Goal: Information Seeking & Learning: Learn about a topic

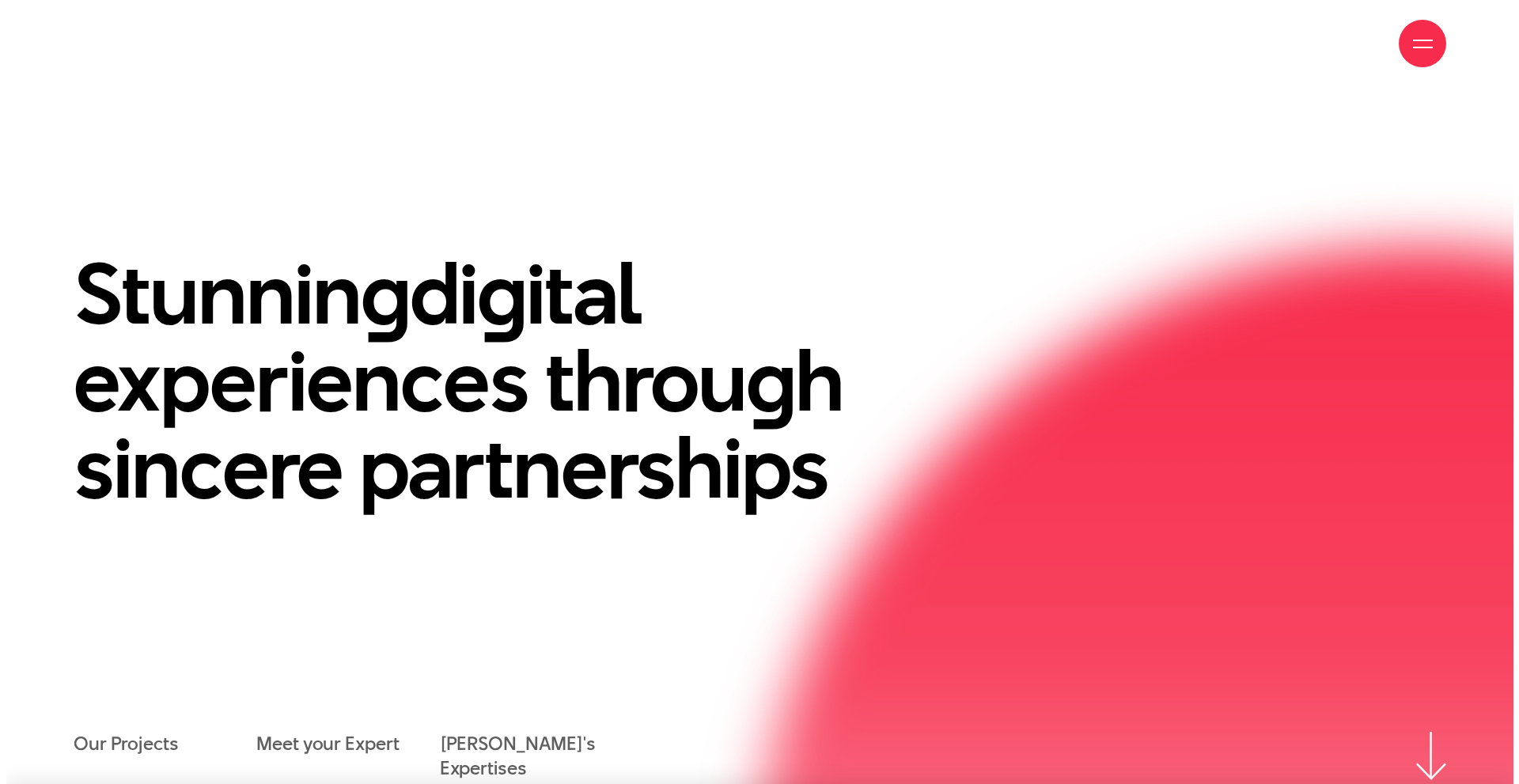
scroll to position [633, 0]
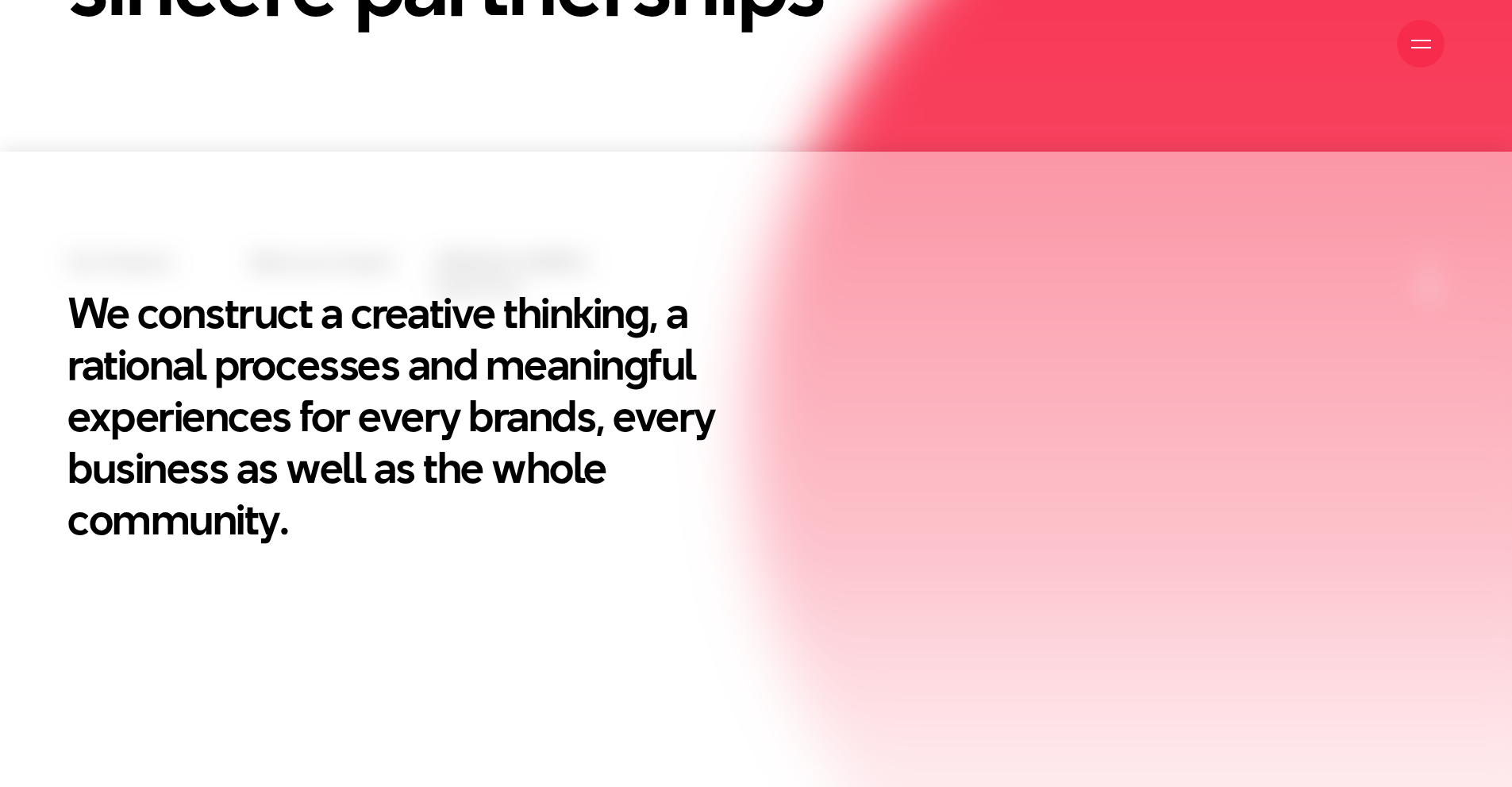
click at [1429, 46] on span at bounding box center [1421, 47] width 19 height 2
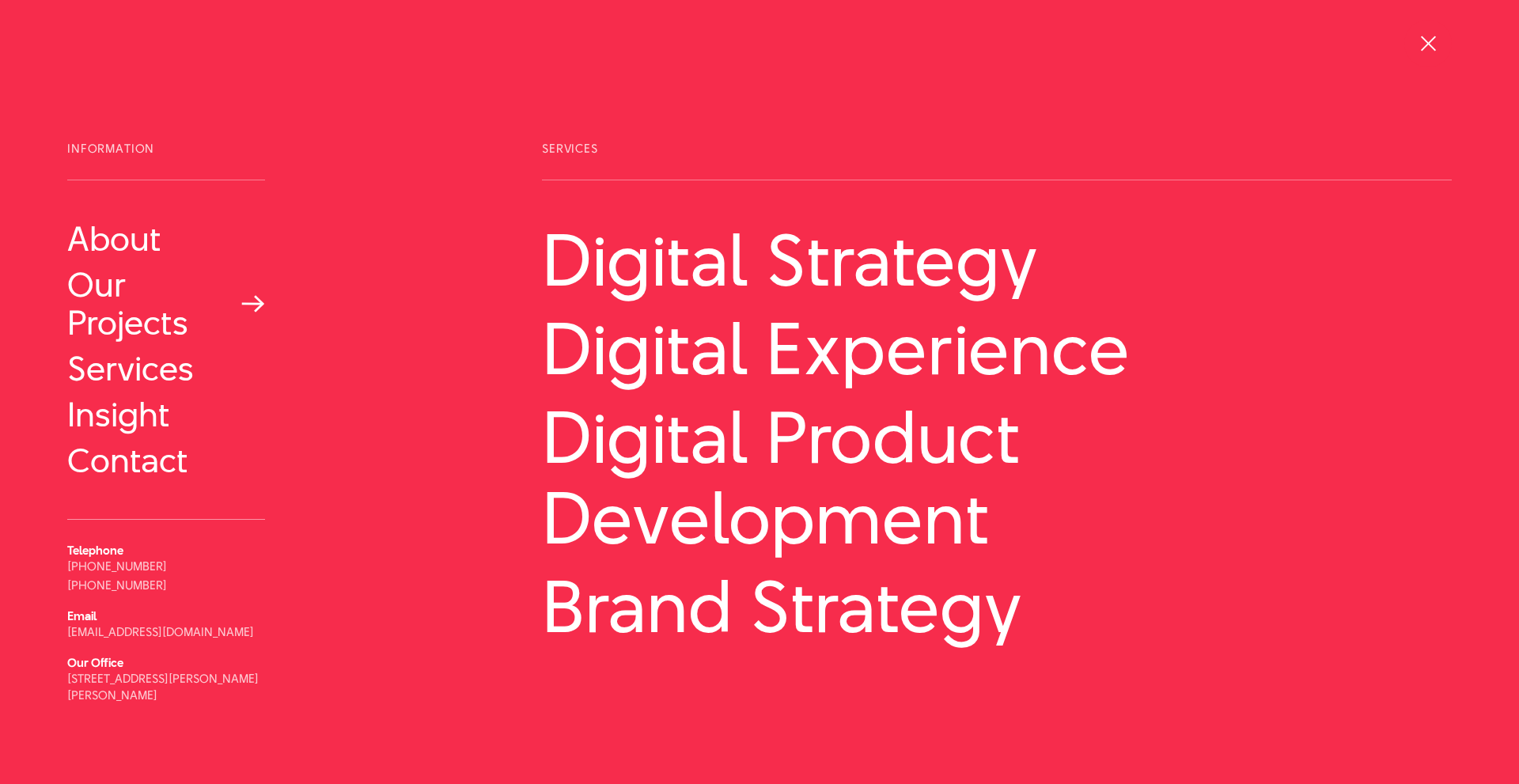
click at [162, 324] on link "Our Projects" at bounding box center [166, 304] width 198 height 76
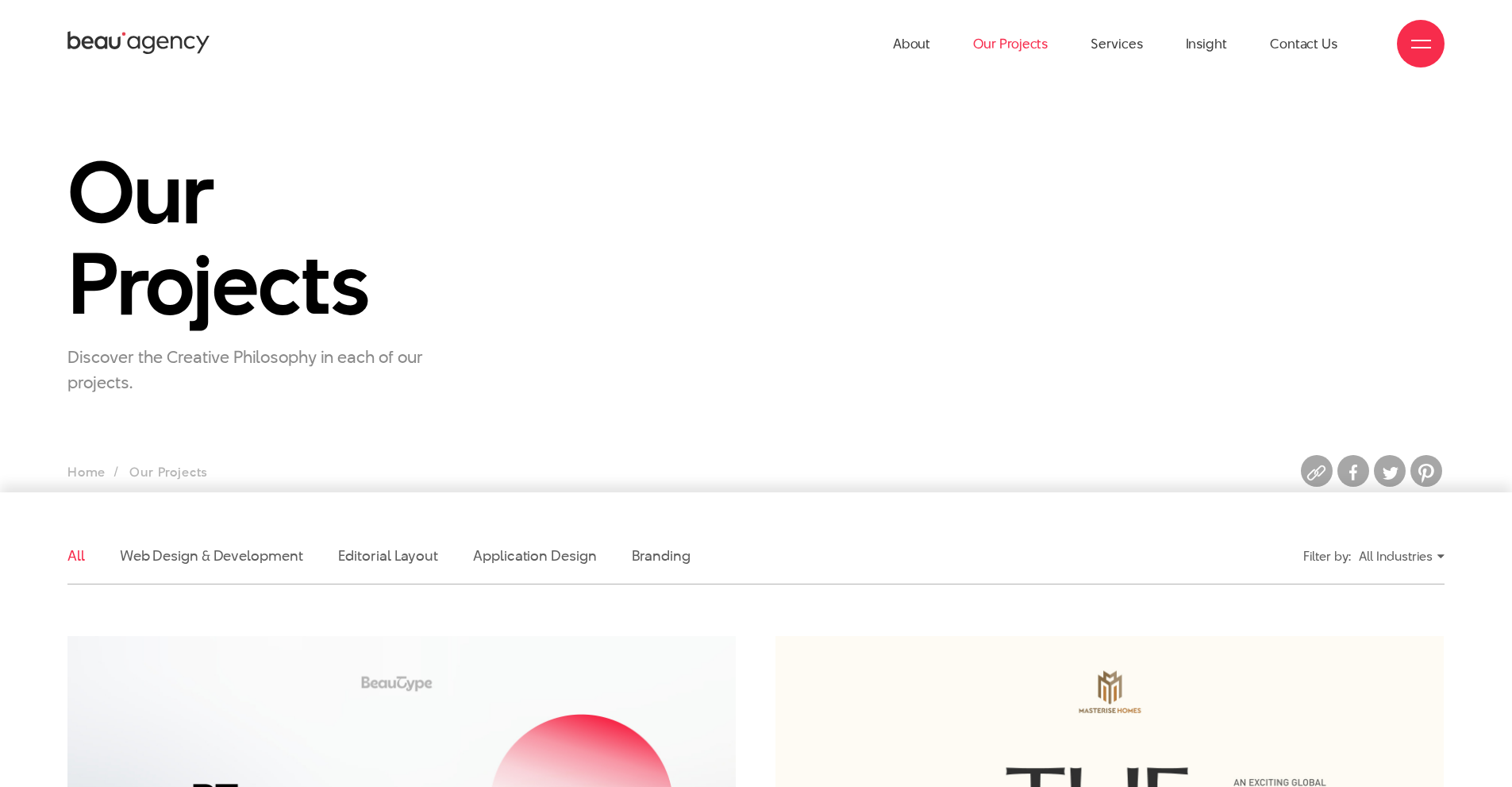
click at [1377, 557] on div "All Industries" at bounding box center [1402, 557] width 85 height 28
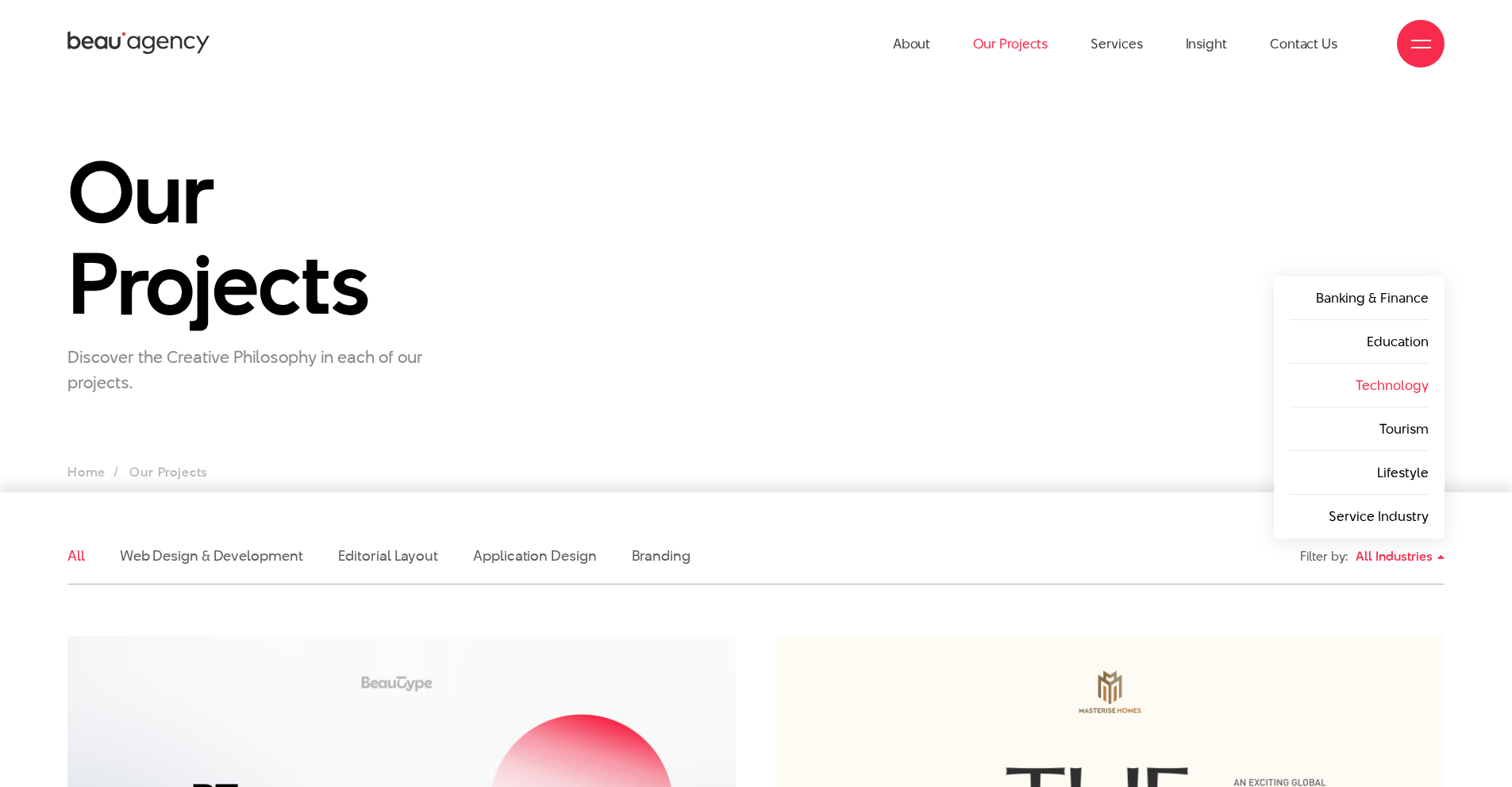
click at [1407, 381] on link "Technology" at bounding box center [1392, 385] width 73 height 19
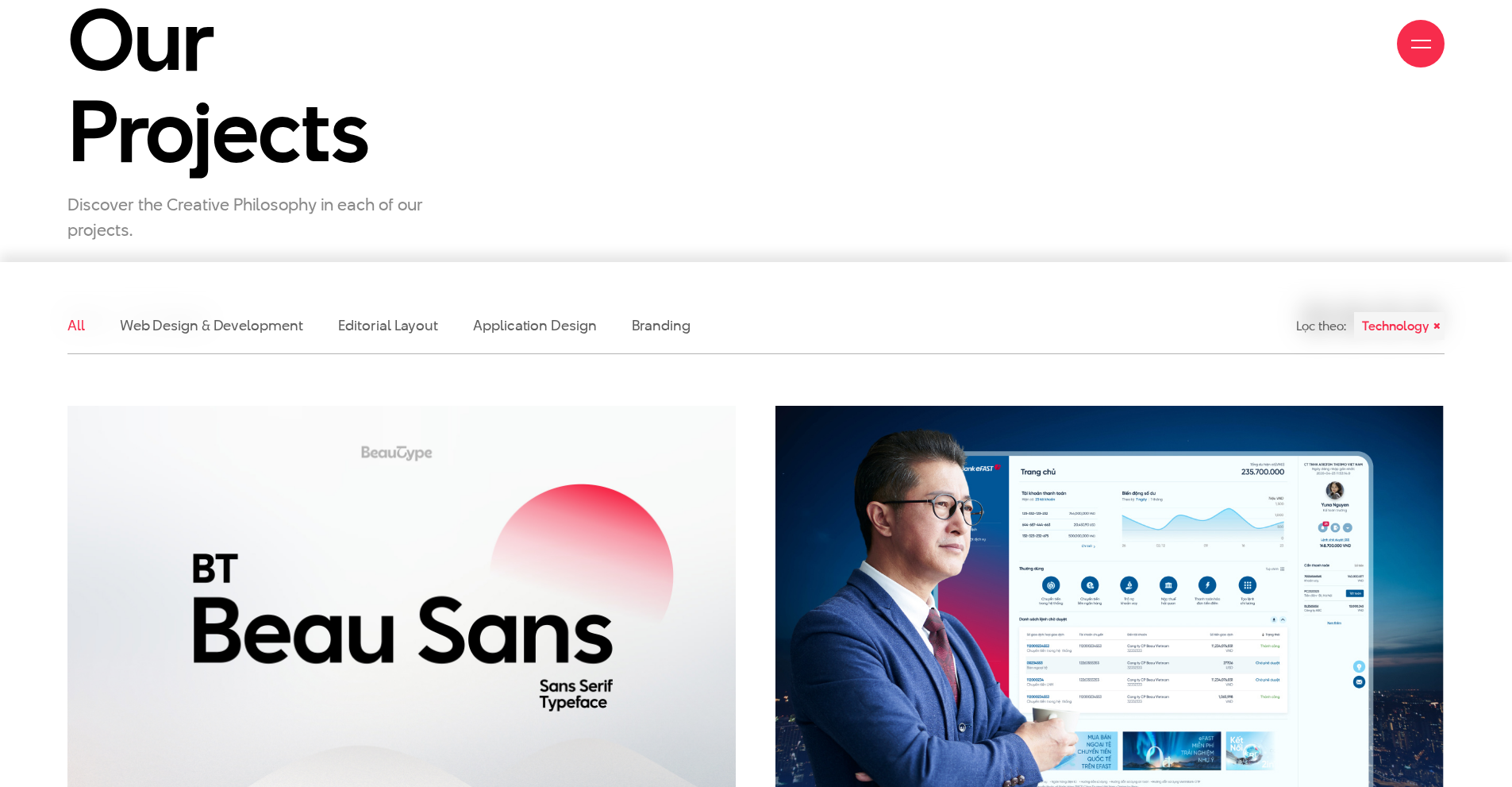
scroll to position [234, 0]
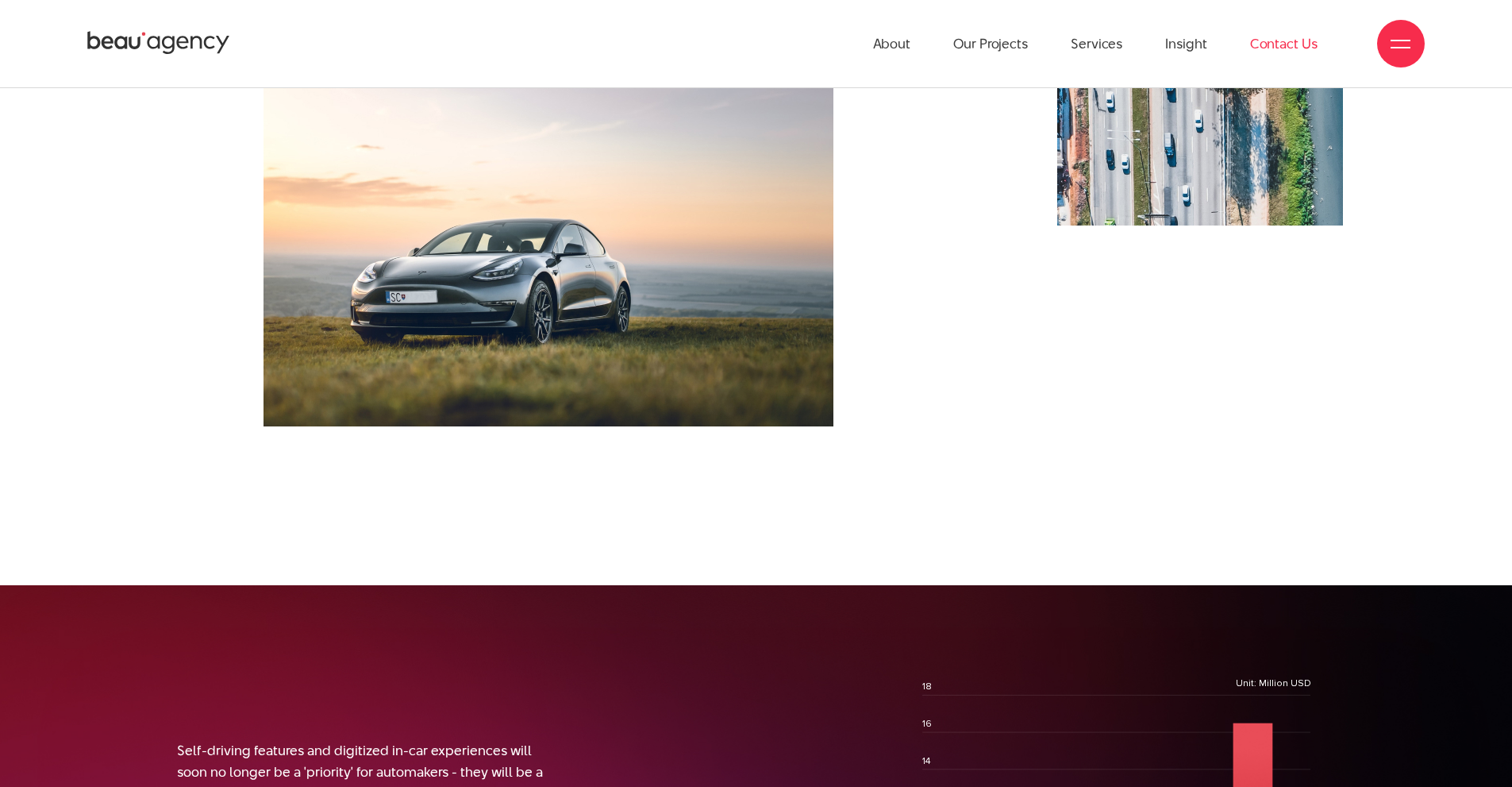
scroll to position [1351, 0]
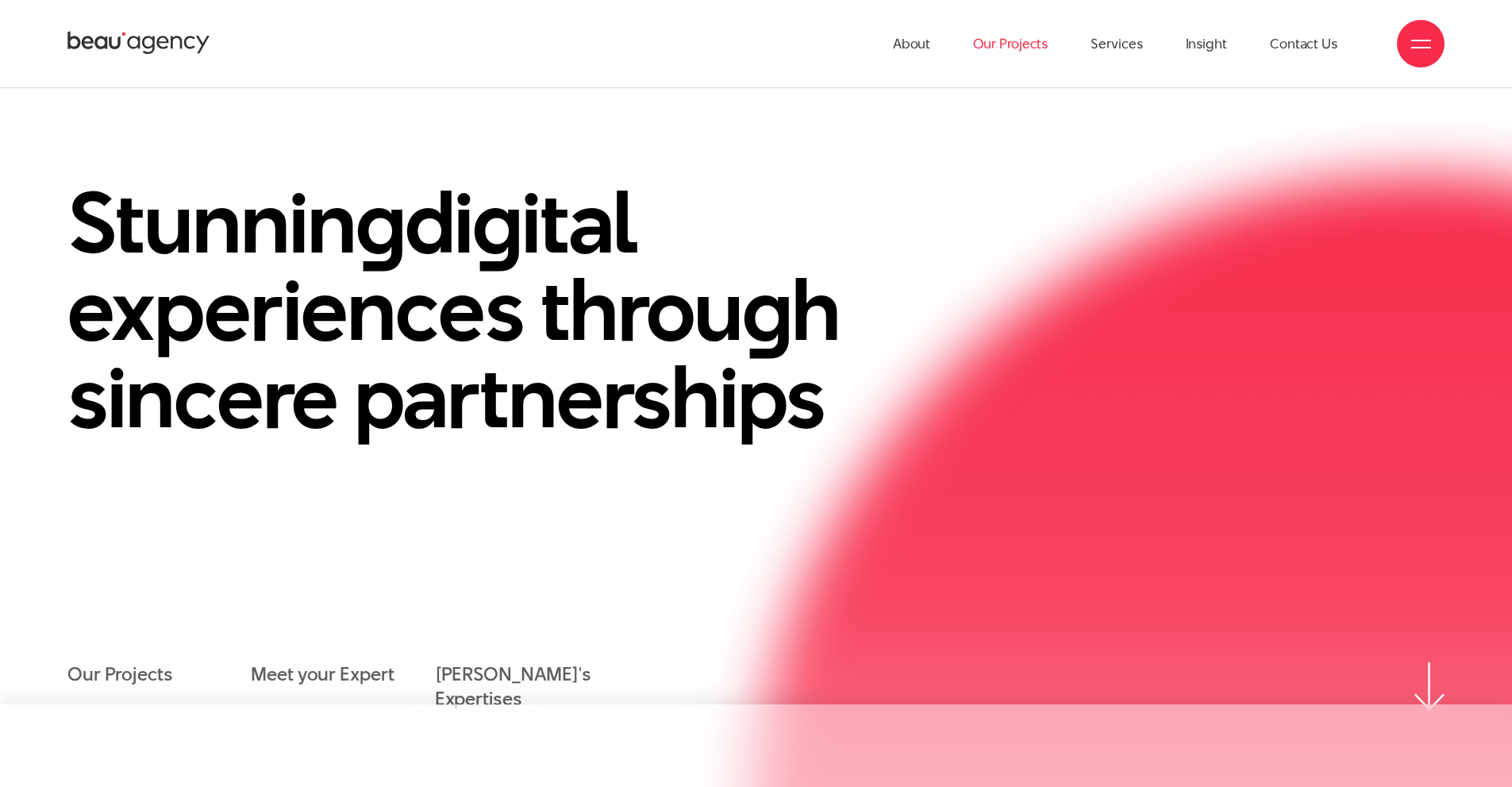
scroll to position [80, 0]
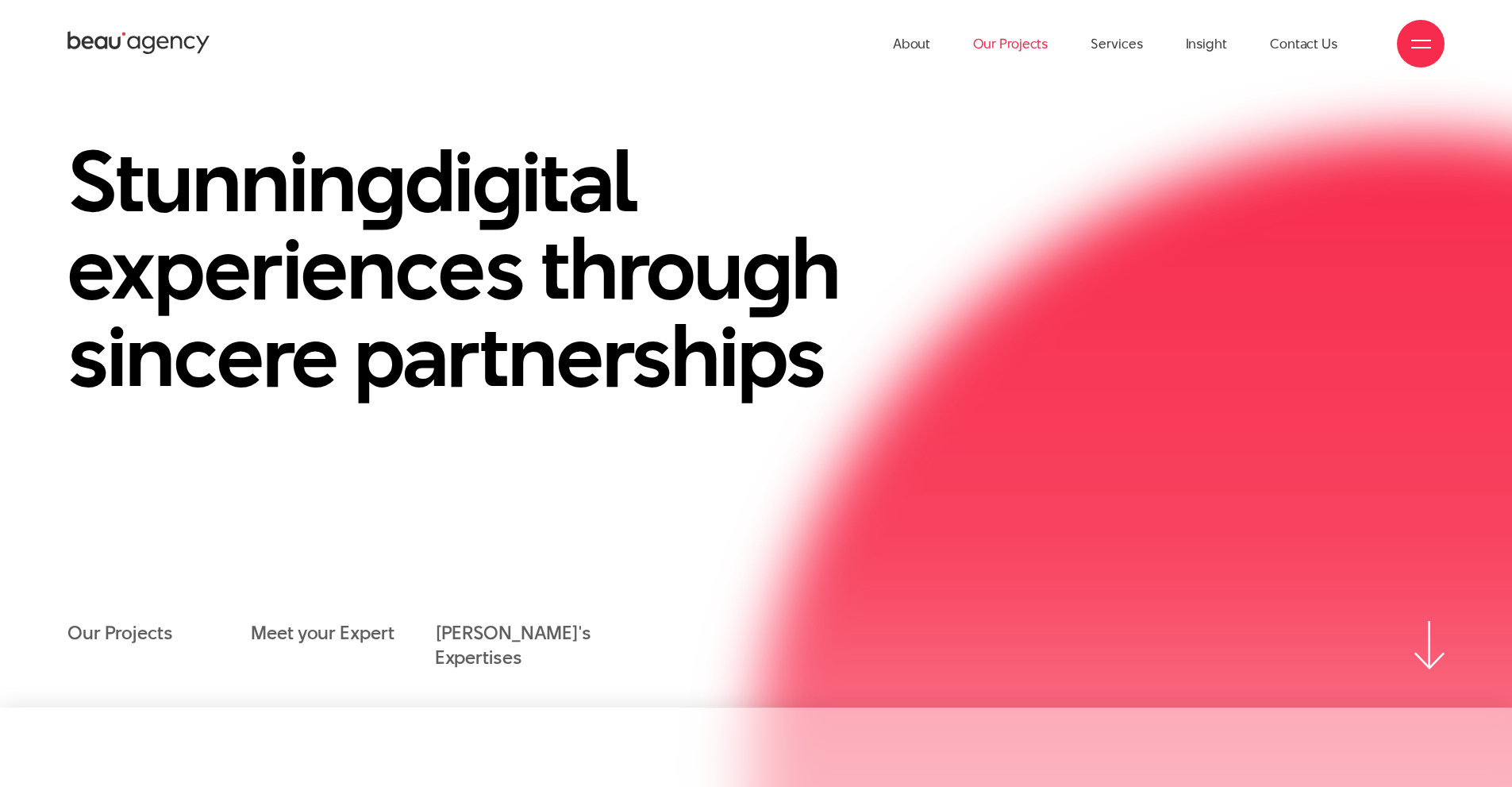
click at [1022, 43] on link "Our Projects" at bounding box center [1010, 44] width 74 height 87
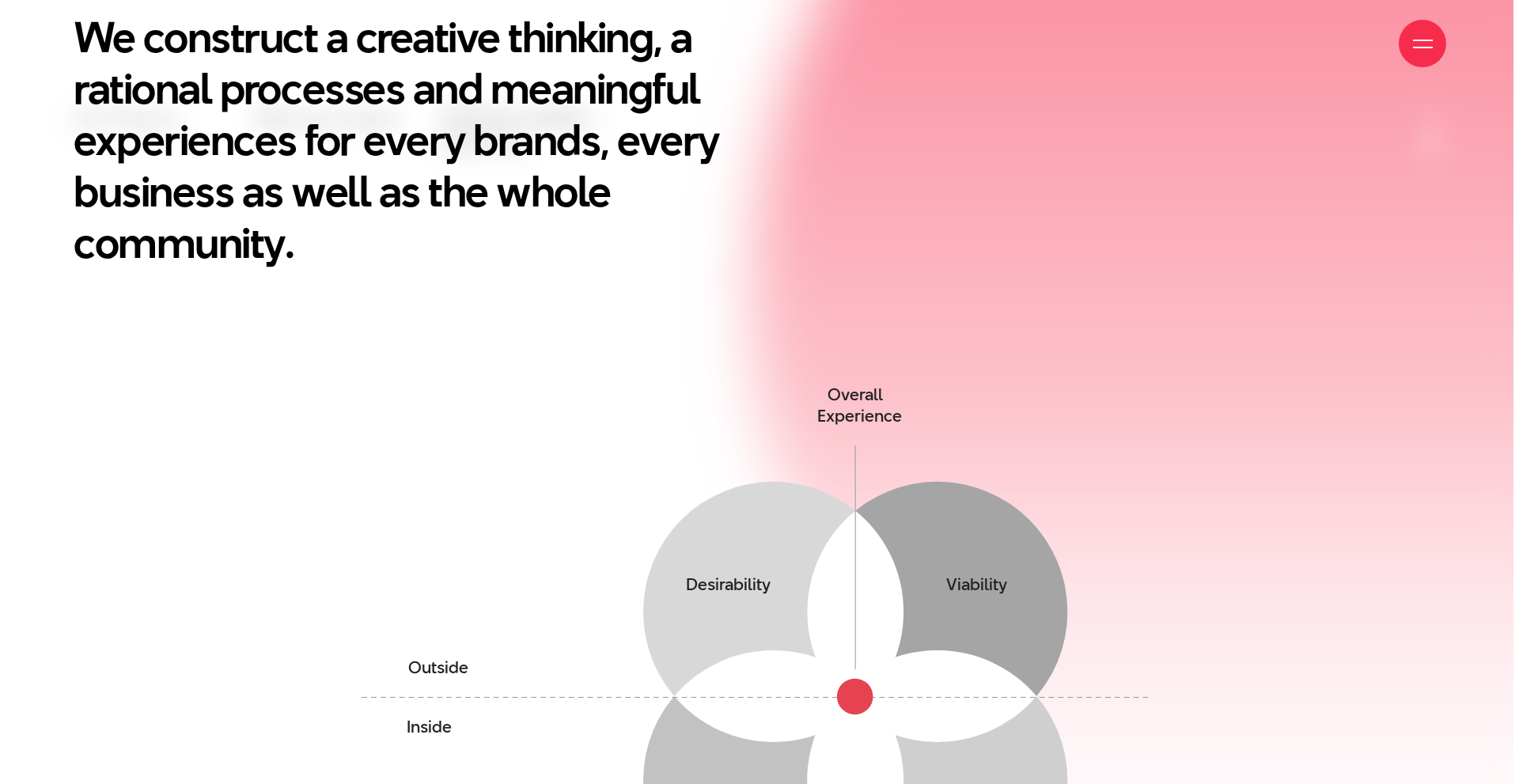
scroll to position [1029, 0]
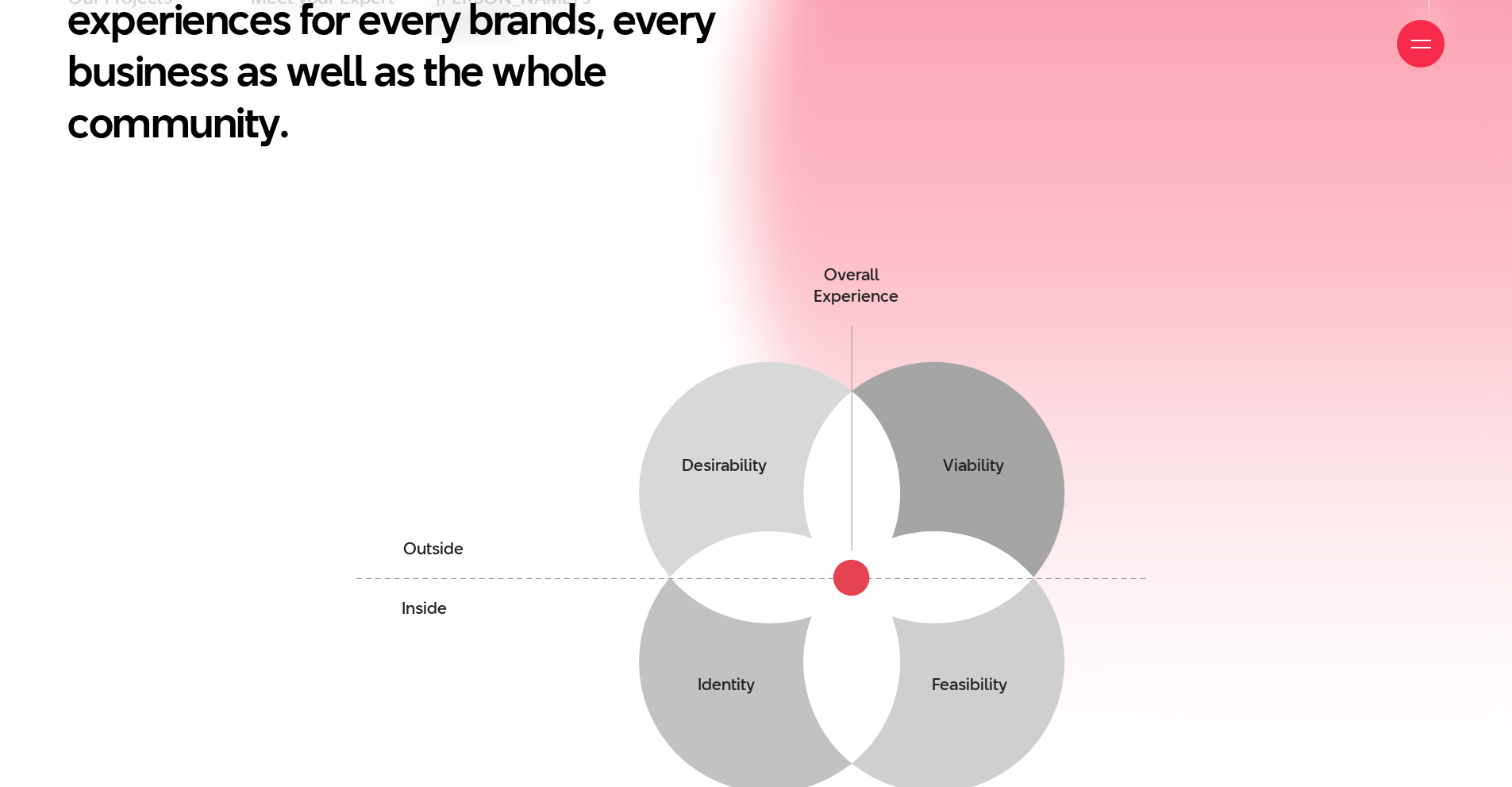
click at [1409, 41] on div at bounding box center [1420, 43] width 47 height 47
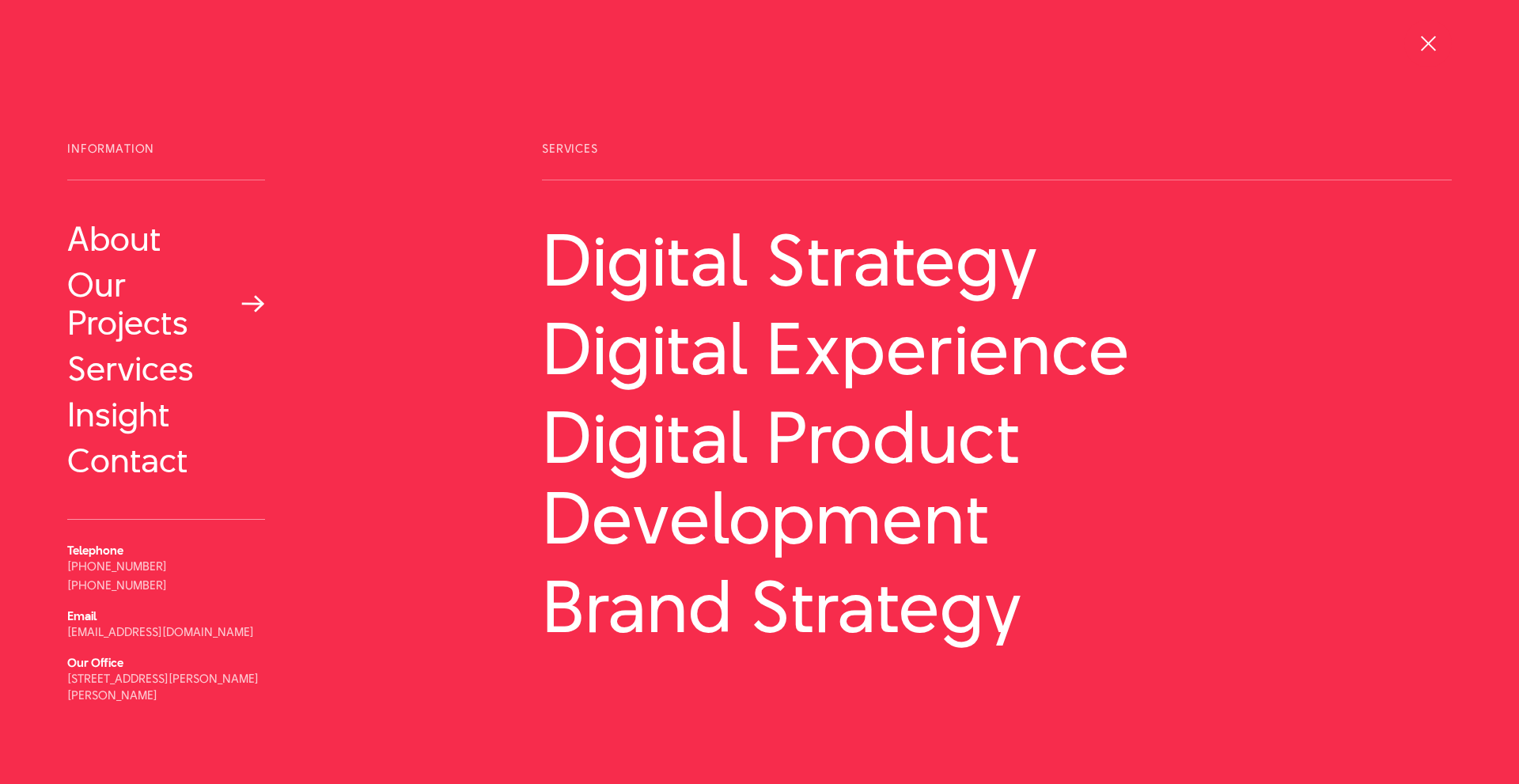
click at [151, 320] on link "Our Projects" at bounding box center [166, 304] width 198 height 76
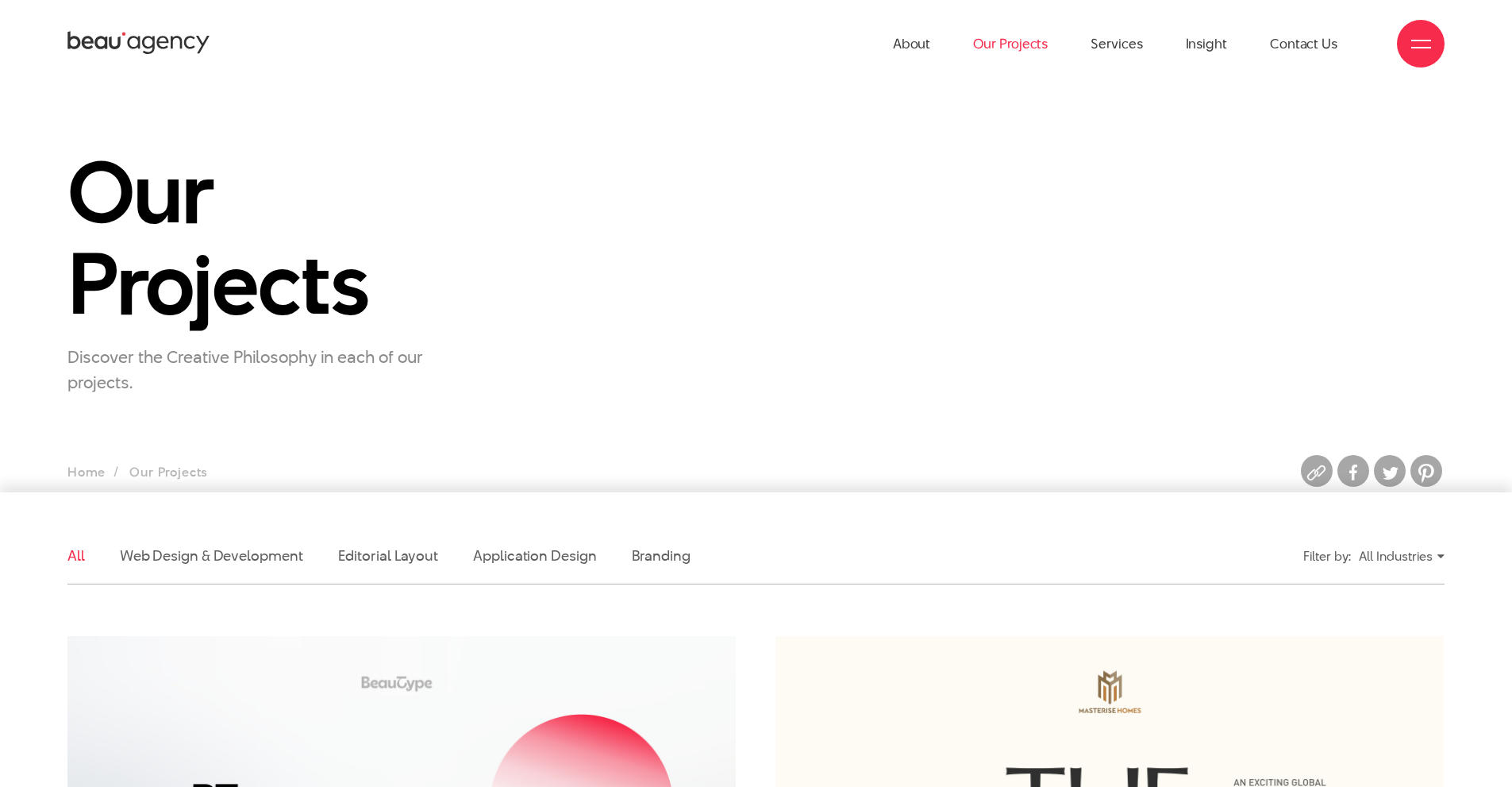
click at [1426, 557] on div "All Industries" at bounding box center [1402, 557] width 85 height 28
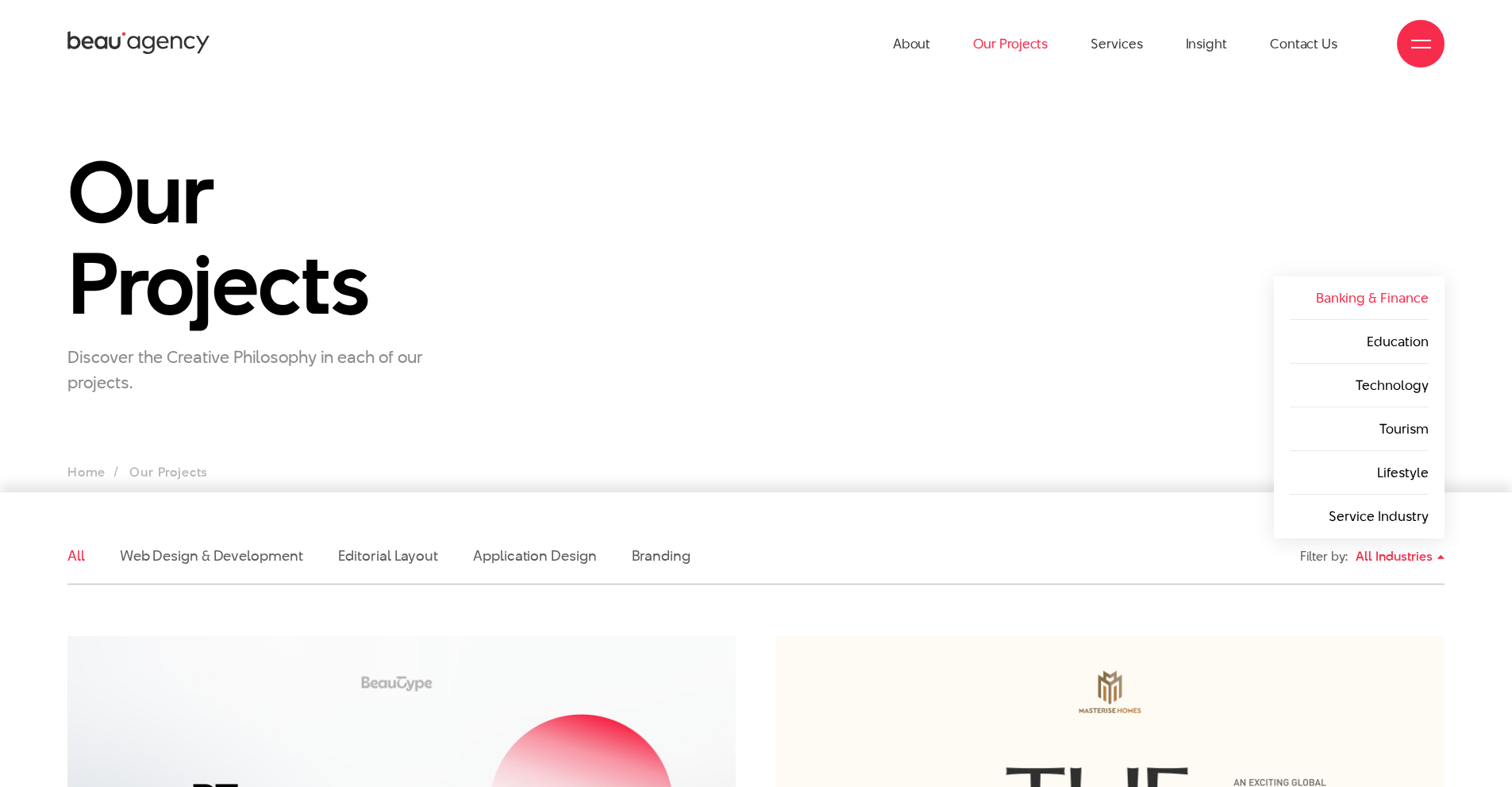
click at [1407, 306] on link "Banking & Finance" at bounding box center [1373, 298] width 113 height 19
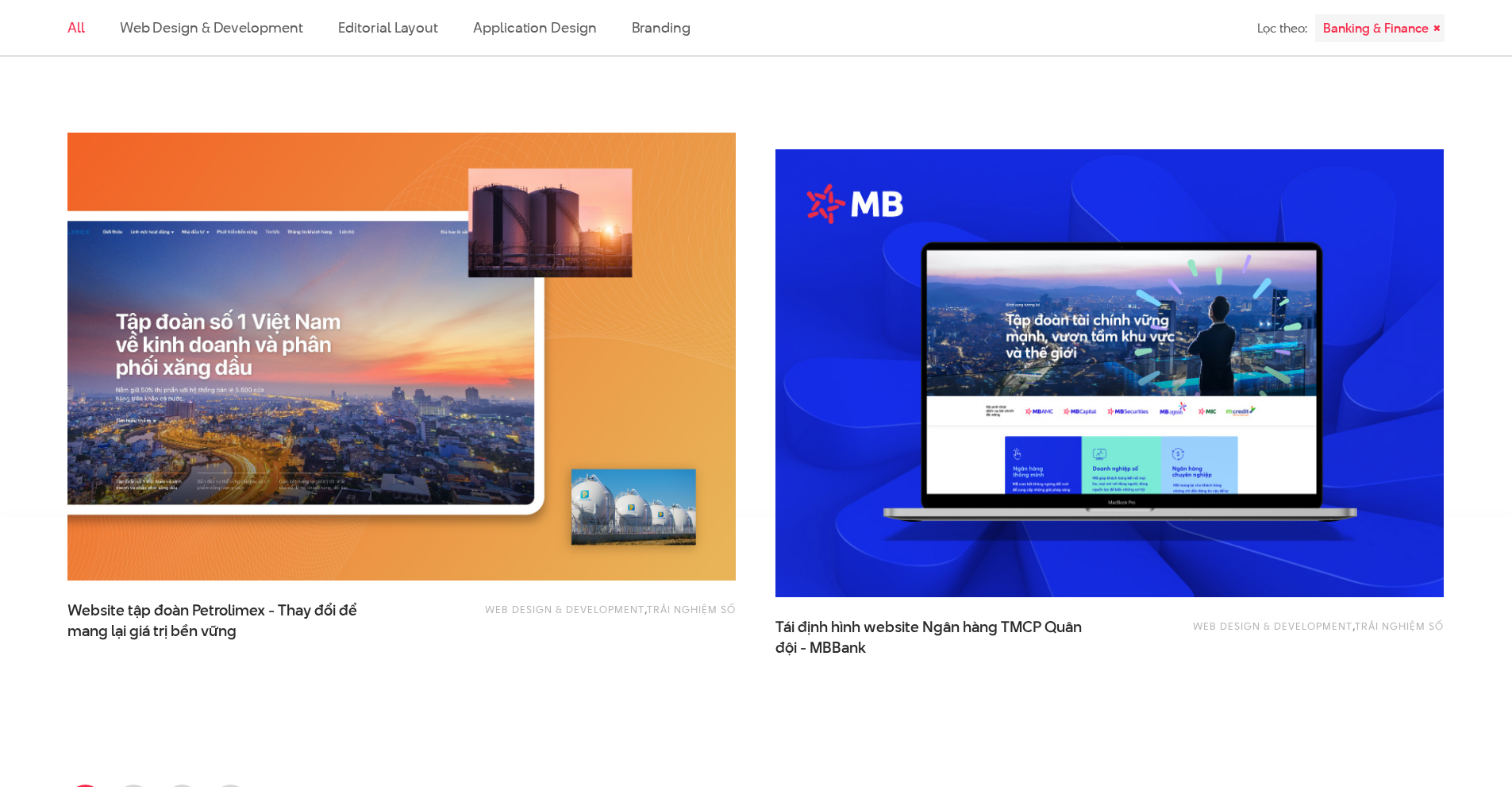
scroll to position [3654, 0]
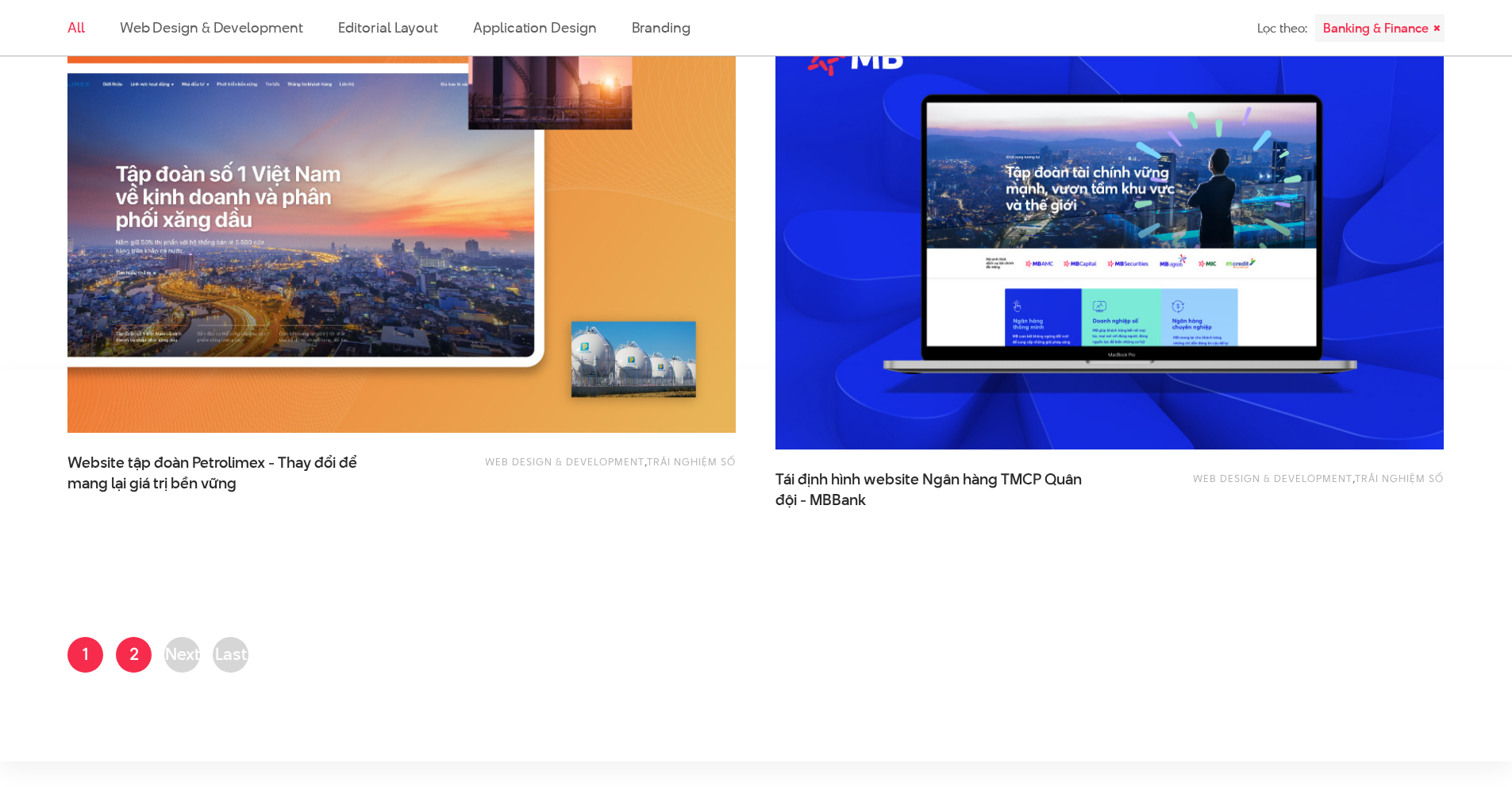
click at [146, 651] on link "Page 2" at bounding box center [134, 654] width 36 height 36
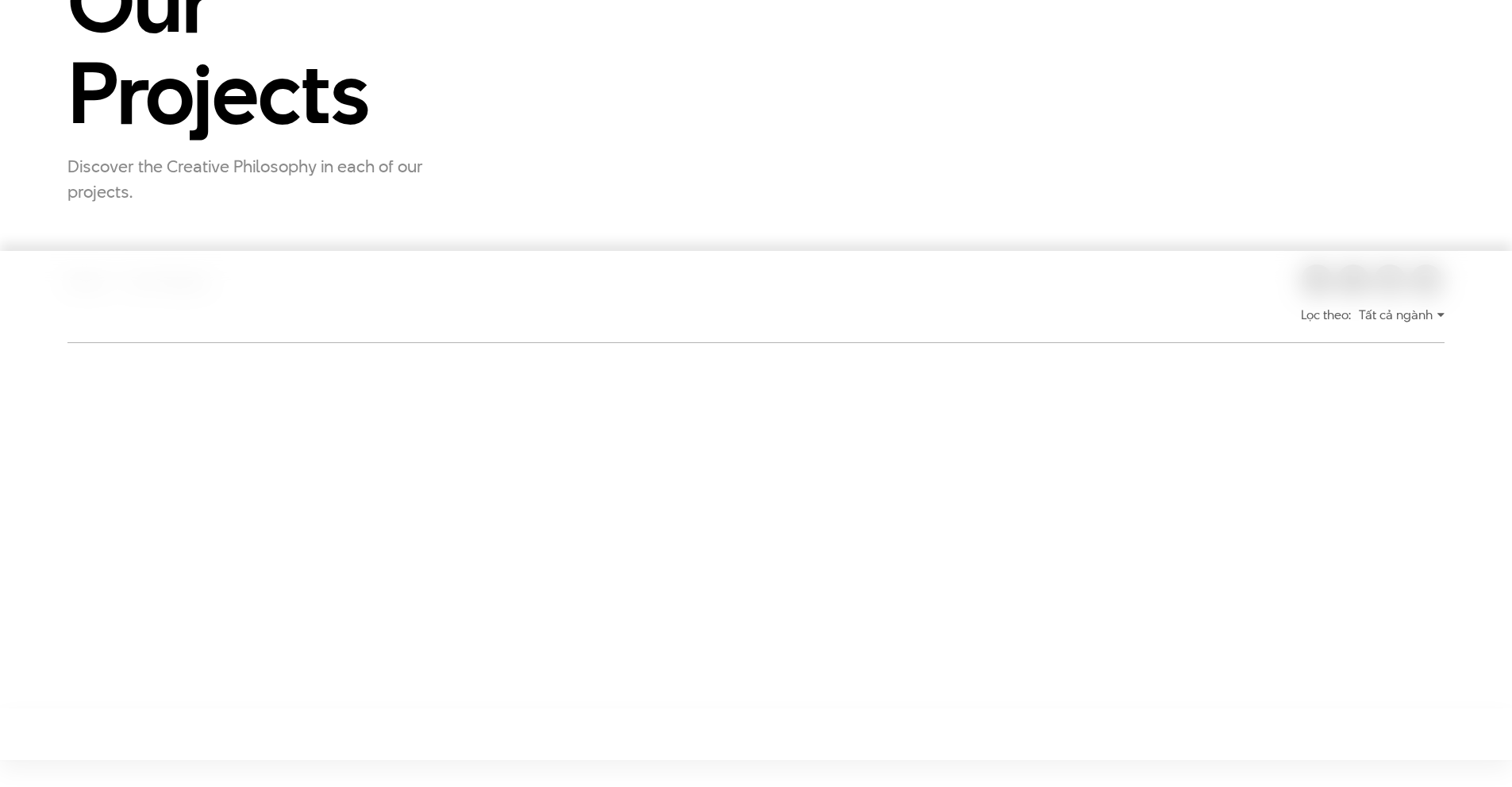
scroll to position [0, 0]
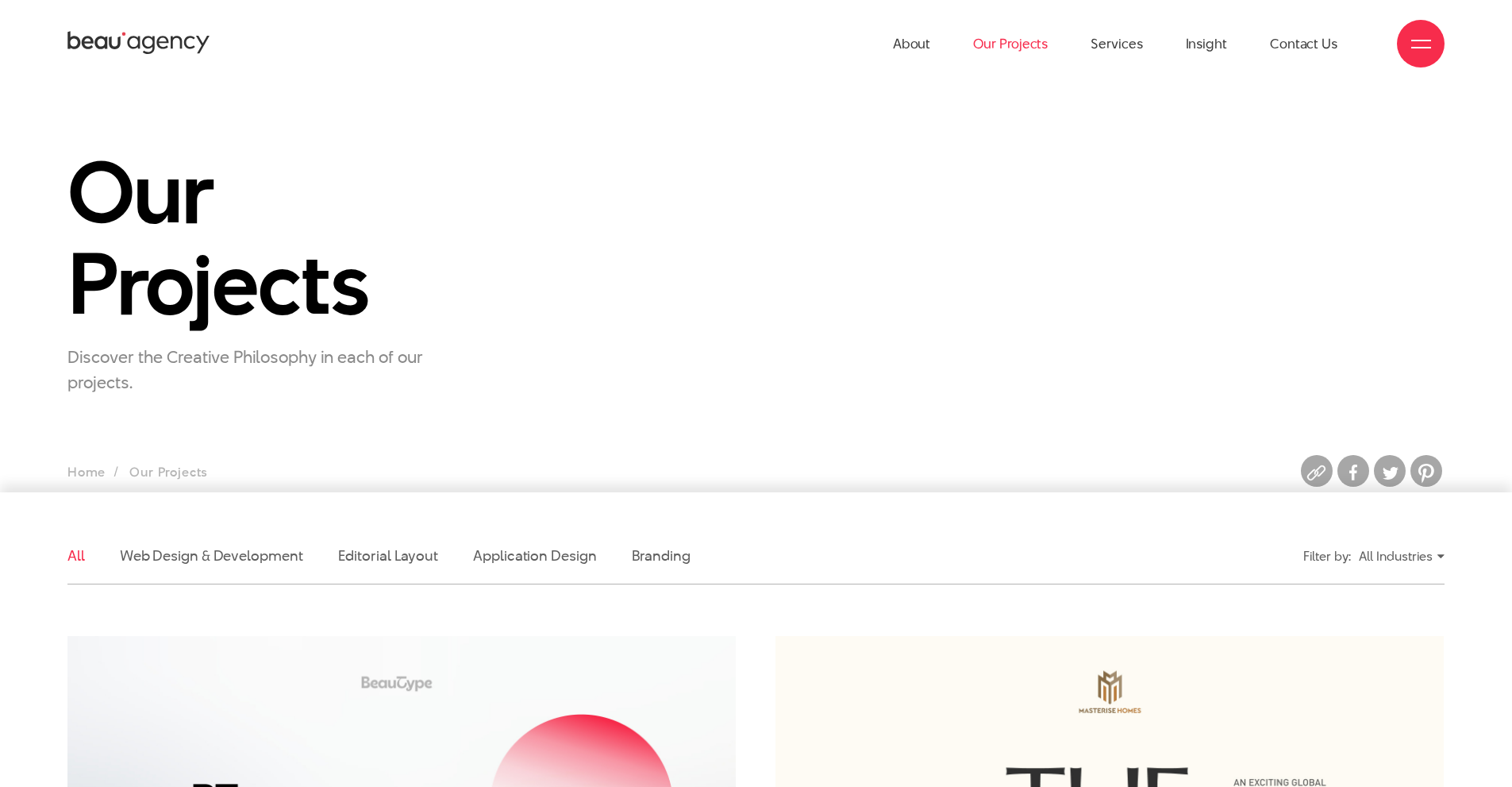
click at [1386, 544] on div "All Industries" at bounding box center [1402, 557] width 85 height 28
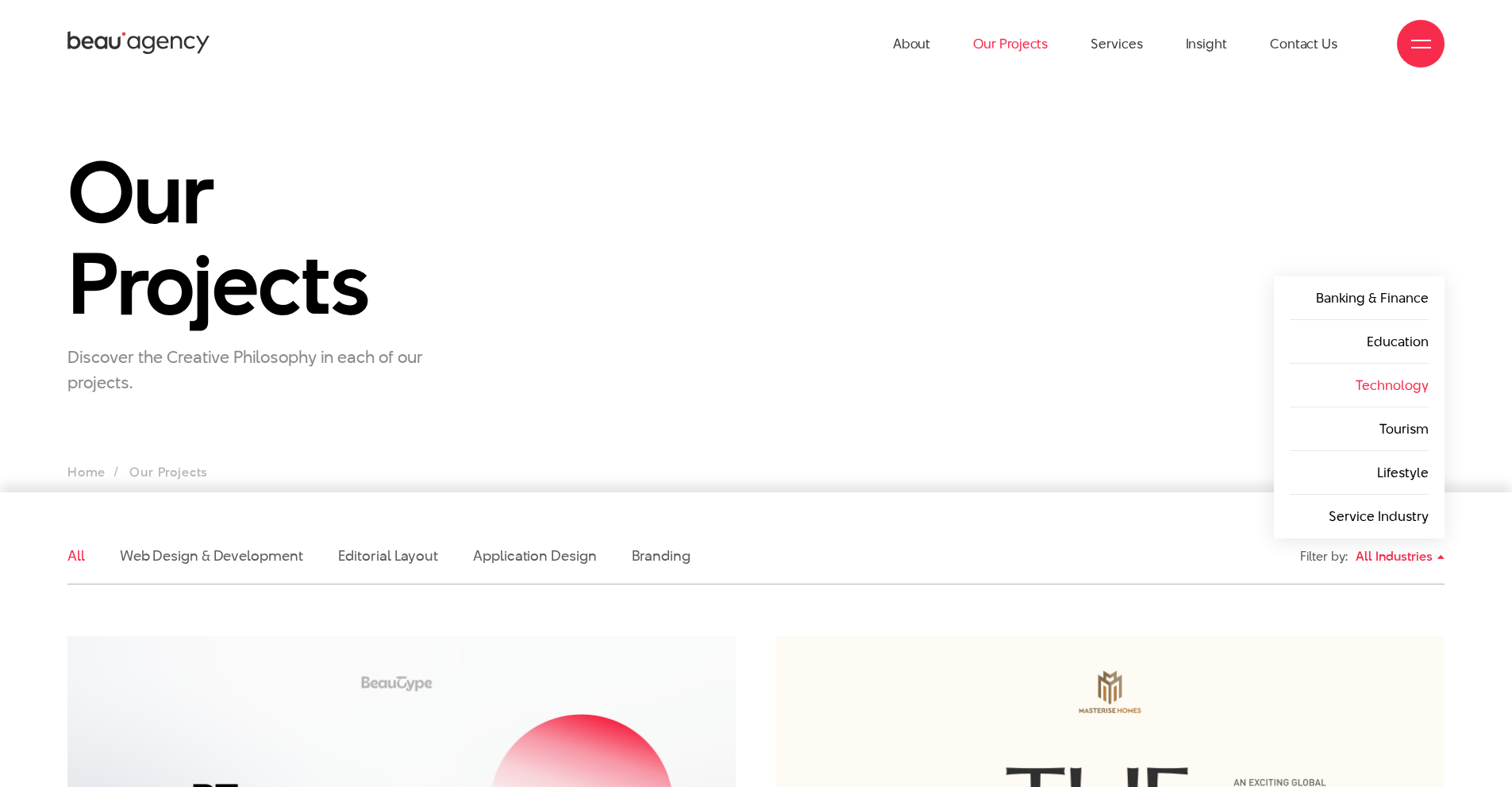
click at [1406, 376] on link "Technology" at bounding box center [1392, 385] width 73 height 19
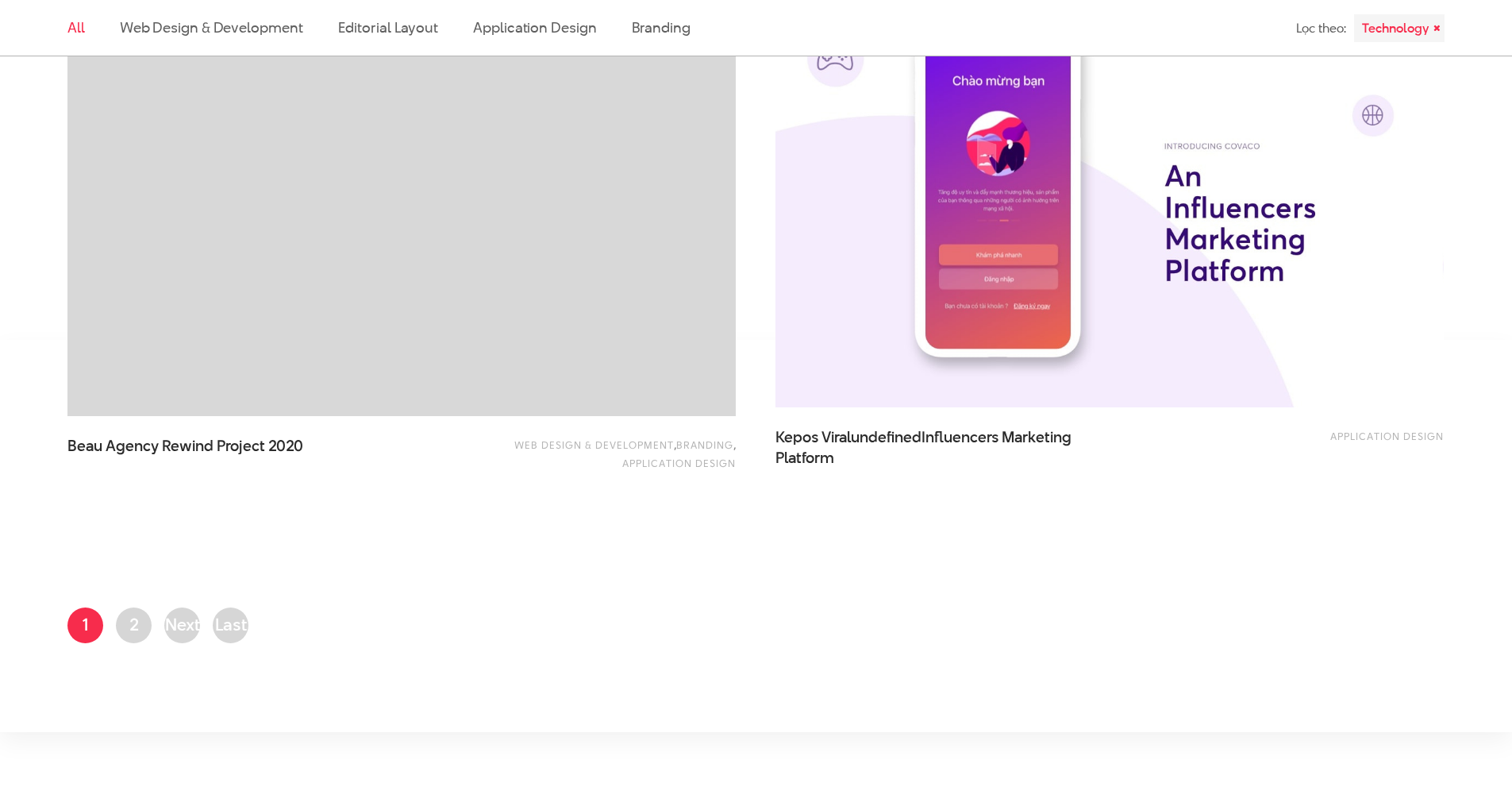
scroll to position [3733, 0]
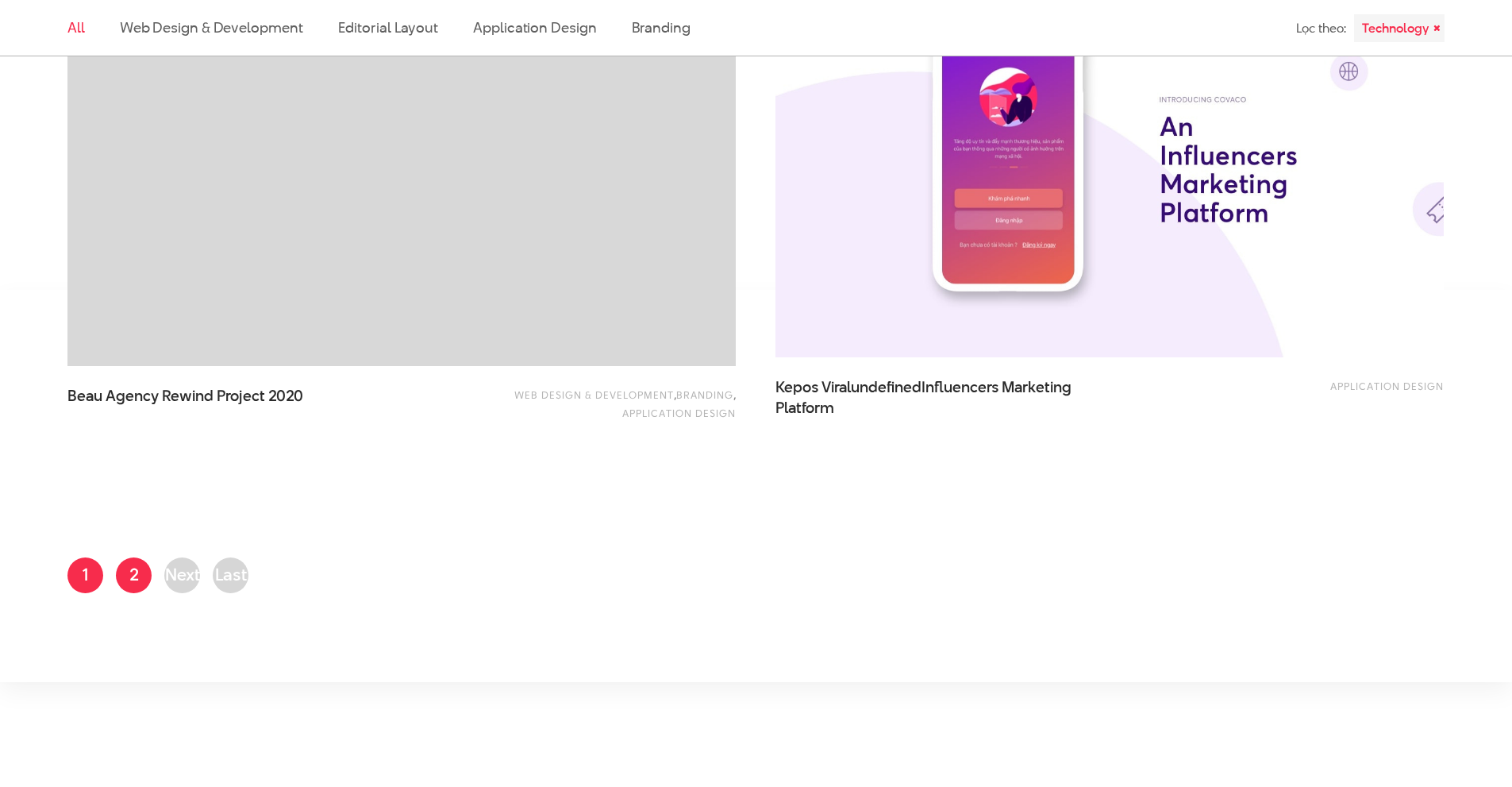
click at [140, 574] on link "Page 2" at bounding box center [134, 575] width 36 height 36
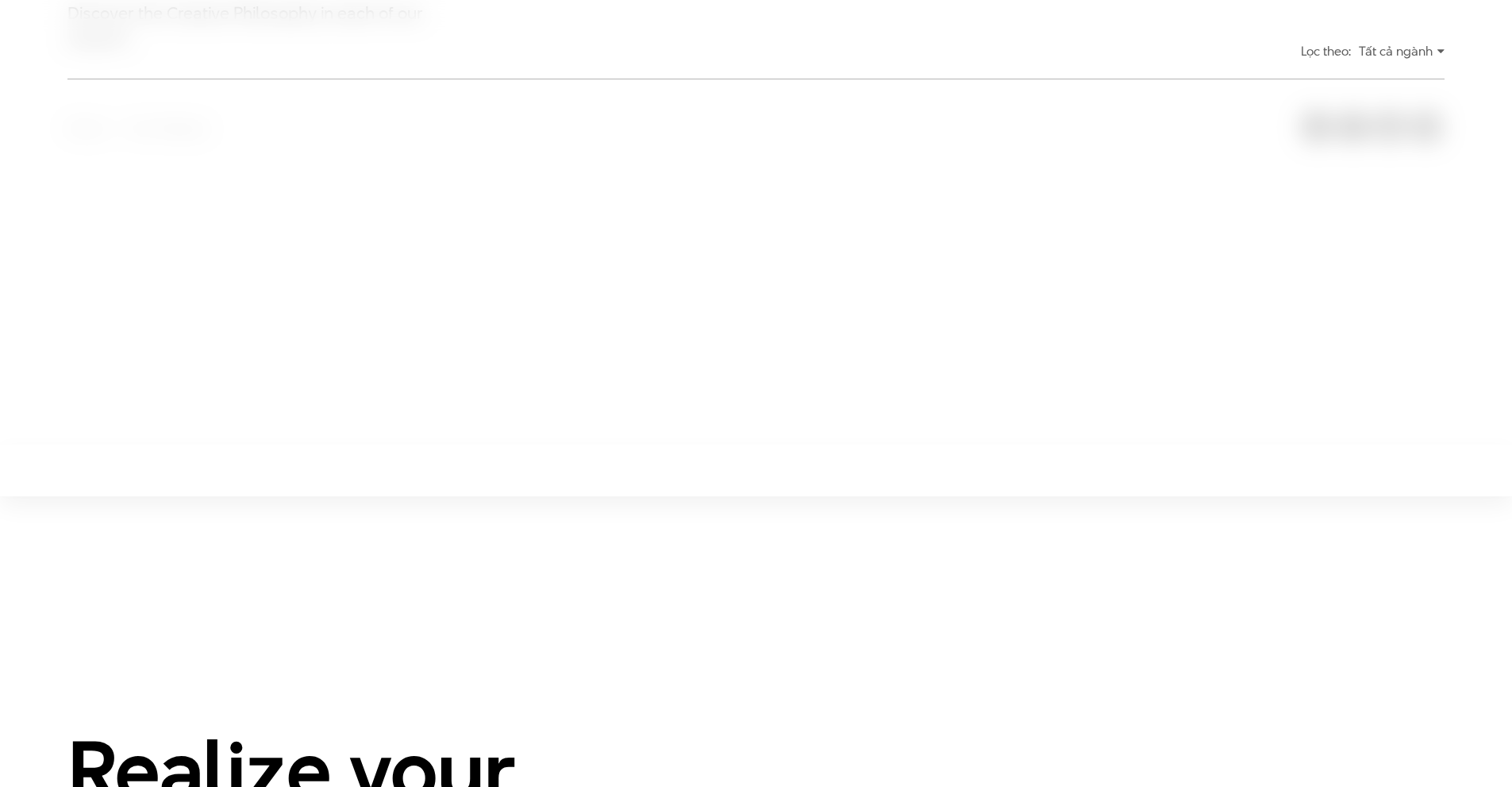
scroll to position [484, 0]
